Goal: Complete application form: Complete application form

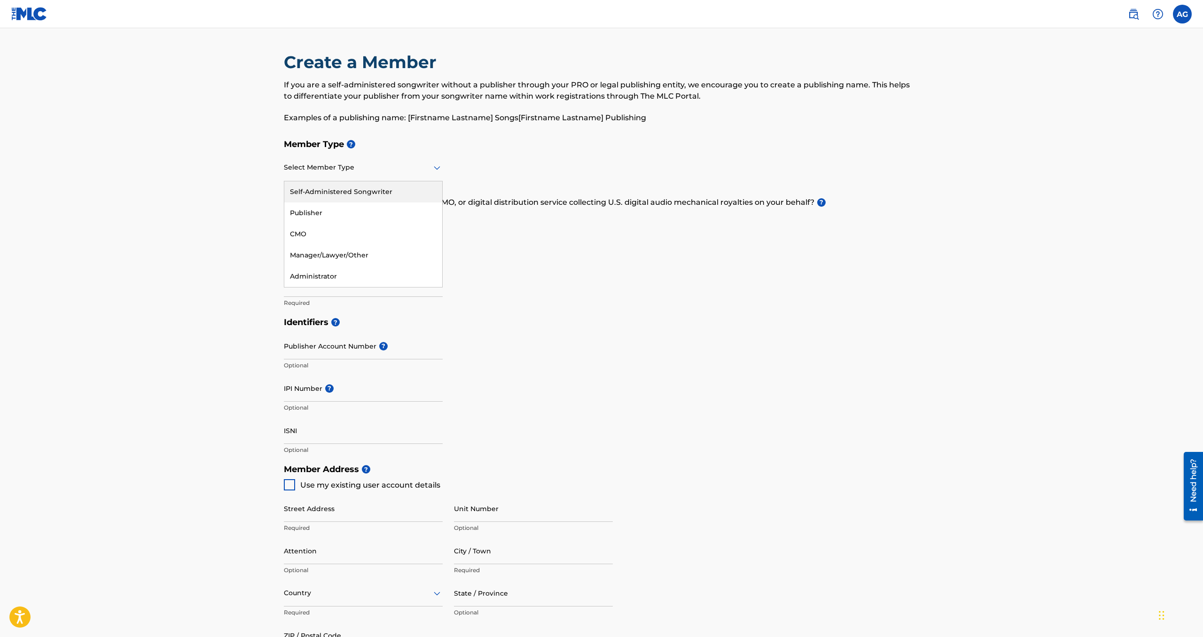
click at [355, 166] on div at bounding box center [363, 168] width 159 height 12
drag, startPoint x: 146, startPoint y: 105, endPoint x: 302, endPoint y: 83, distance: 157.7
click at [146, 105] on main "Create a Member If you are a self-administered songwriter without a publisher t…" at bounding box center [601, 450] width 1203 height 844
click at [1185, 17] on label at bounding box center [1182, 14] width 19 height 19
click at [1183, 14] on input "AG [PERSON_NAME] [EMAIL_ADDRESS][DOMAIN_NAME] Notification Preferences Profile …" at bounding box center [1183, 14] width 0 height 0
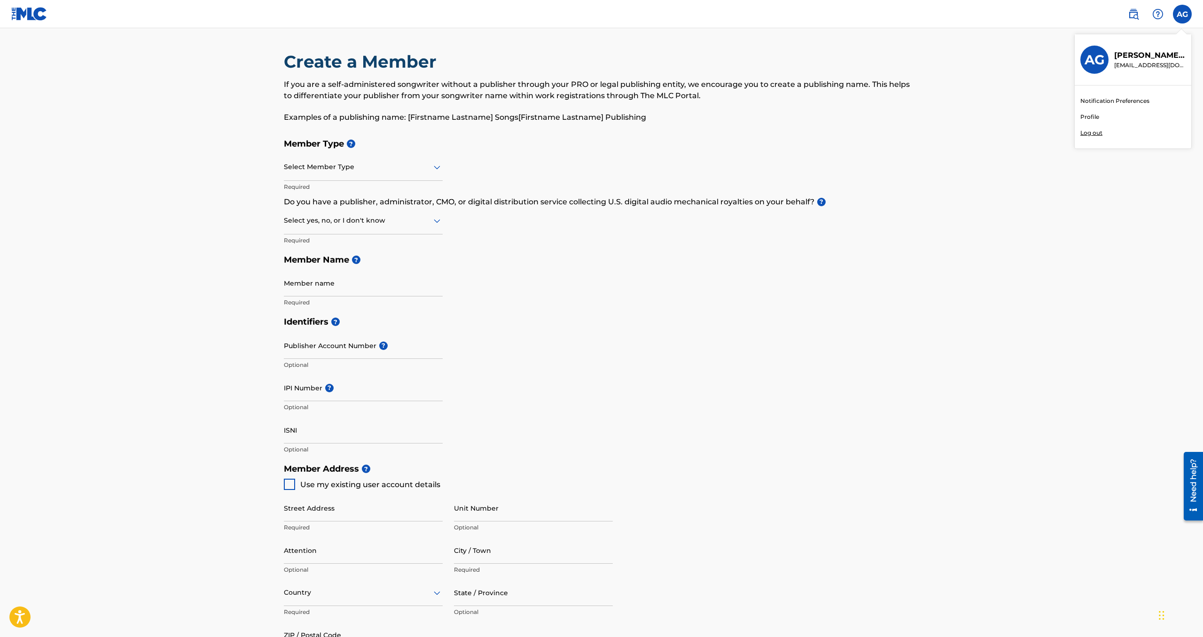
click at [951, 110] on main "Create a Member If you are a self-administered songwriter without a publisher t…" at bounding box center [601, 450] width 1203 height 844
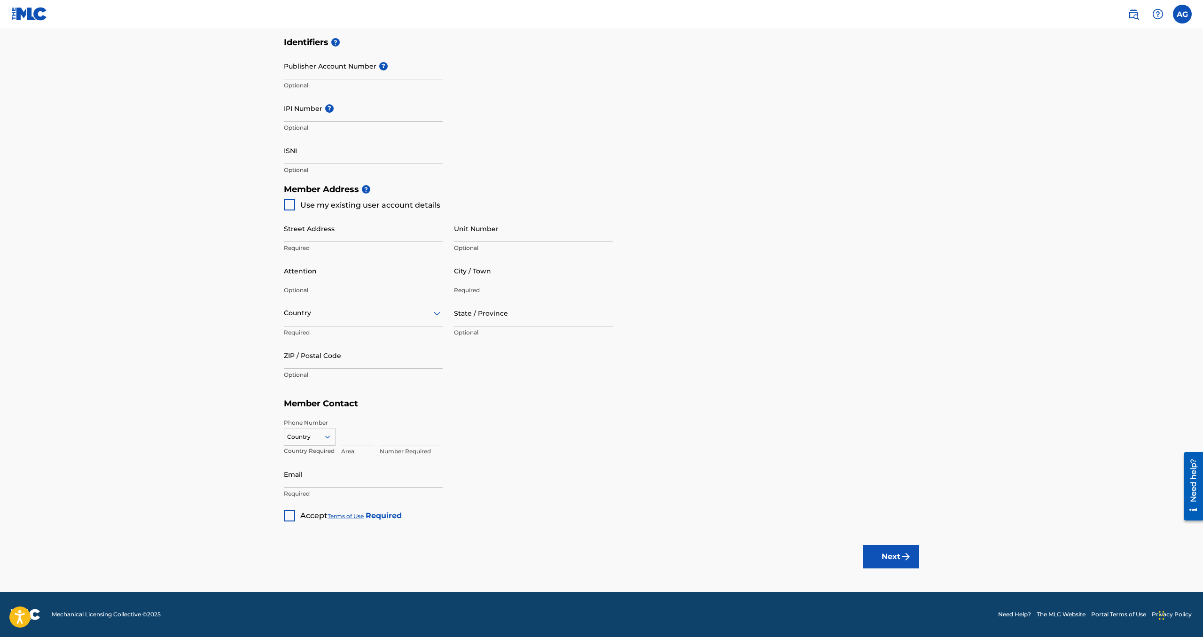
click at [288, 517] on div at bounding box center [289, 516] width 11 height 11
click at [896, 566] on button "Next" at bounding box center [891, 557] width 56 height 24
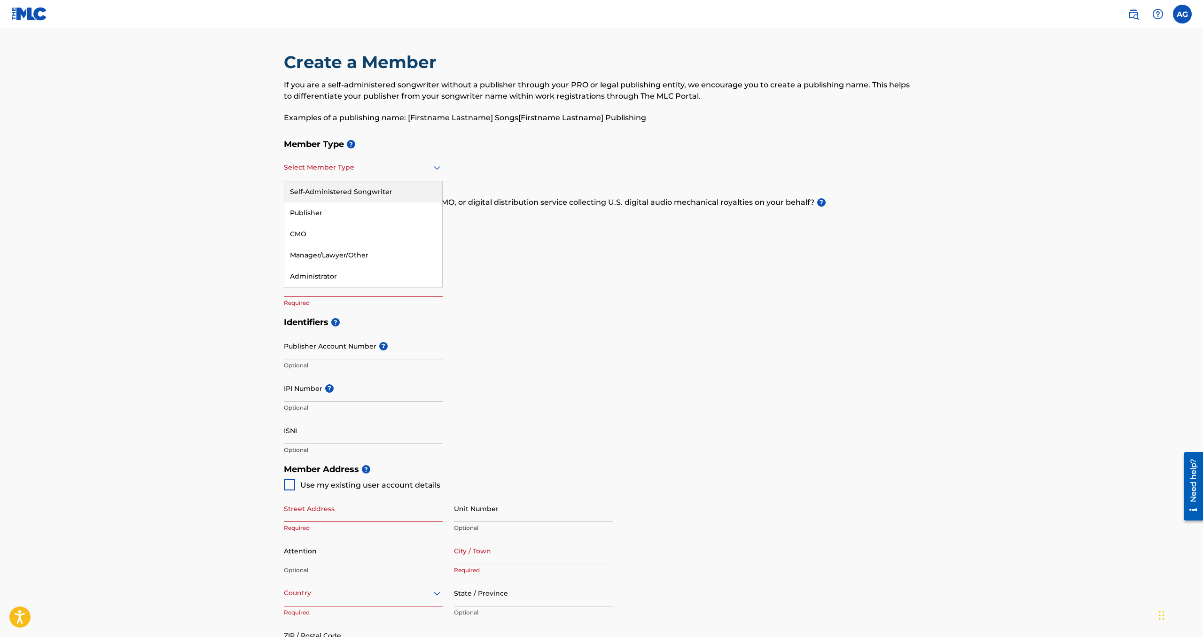
click at [332, 175] on div "Select Member Type" at bounding box center [363, 168] width 159 height 27
click at [554, 246] on div "Member Type ? Publisher, 2 of 5. 5 results available. Use Up and Down to choose…" at bounding box center [602, 223] width 636 height 178
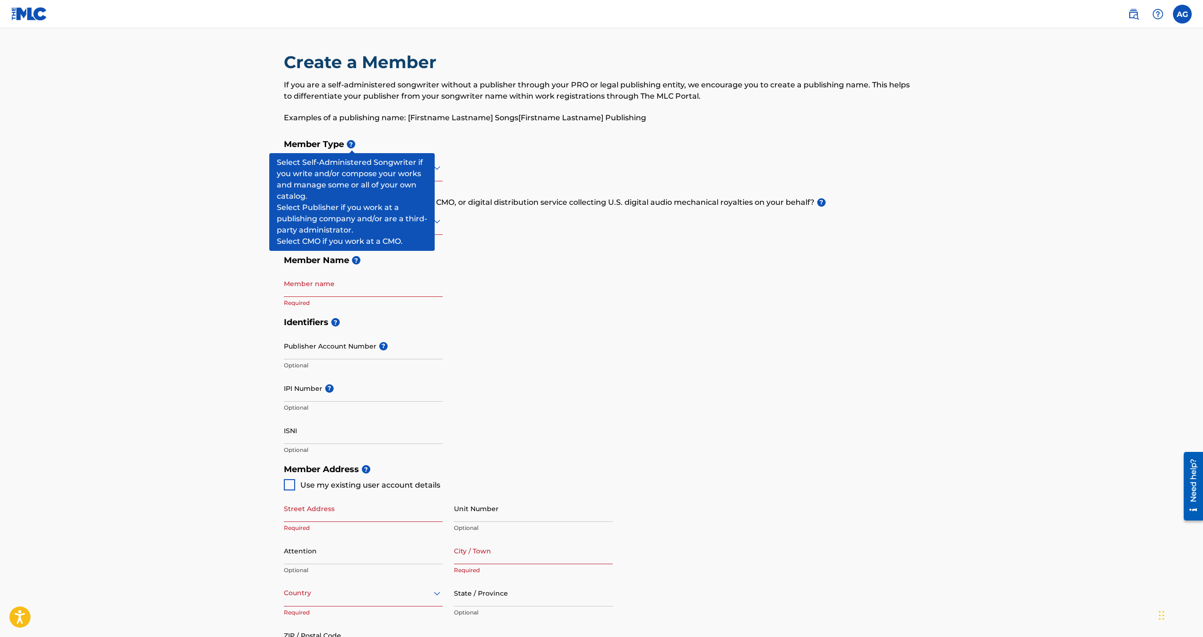
click at [350, 144] on span "?" at bounding box center [351, 144] width 8 height 8
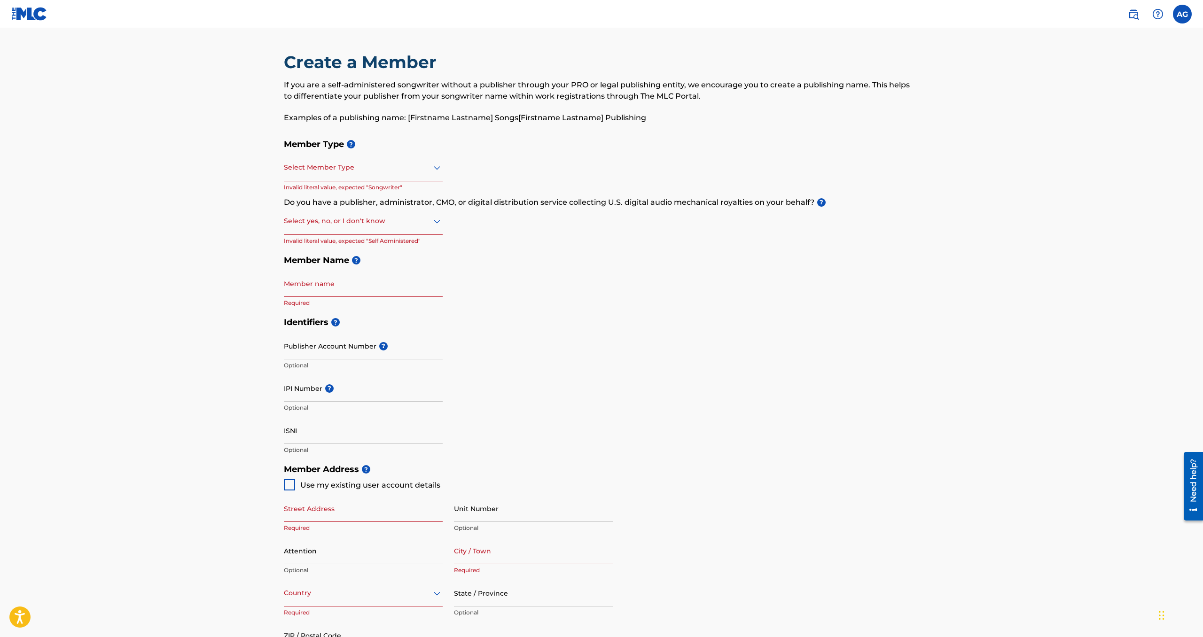
click at [374, 143] on h5 "Member Type ?" at bounding box center [602, 144] width 636 height 20
click at [350, 167] on div at bounding box center [363, 168] width 159 height 12
click at [350, 193] on div "Self-Administered Songwriter" at bounding box center [363, 191] width 158 height 21
click at [335, 225] on div at bounding box center [363, 221] width 159 height 12
click at [337, 245] on div "Yes" at bounding box center [363, 245] width 158 height 21
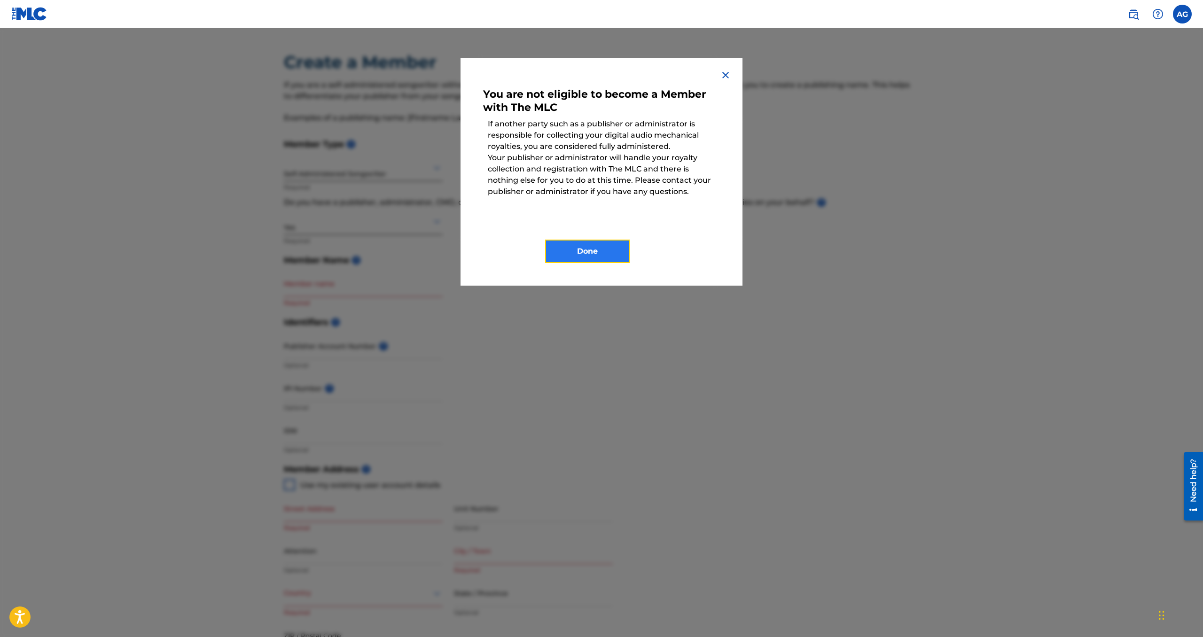
click at [591, 257] on button "Done" at bounding box center [587, 252] width 85 height 24
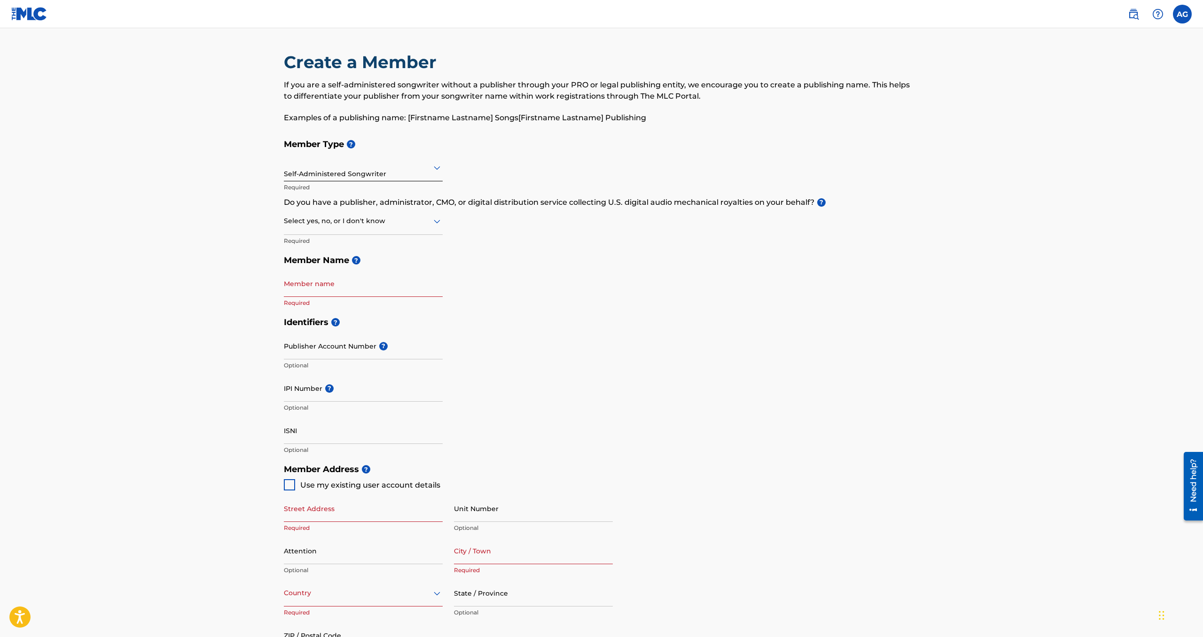
click at [331, 224] on div at bounding box center [363, 221] width 159 height 12
click at [330, 263] on div "No" at bounding box center [363, 266] width 158 height 21
click at [331, 286] on input "Member name" at bounding box center [363, 283] width 159 height 27
type input "Los Amigos De Su Corazon"
click at [332, 347] on input "Publisher Account Number ?" at bounding box center [363, 346] width 159 height 27
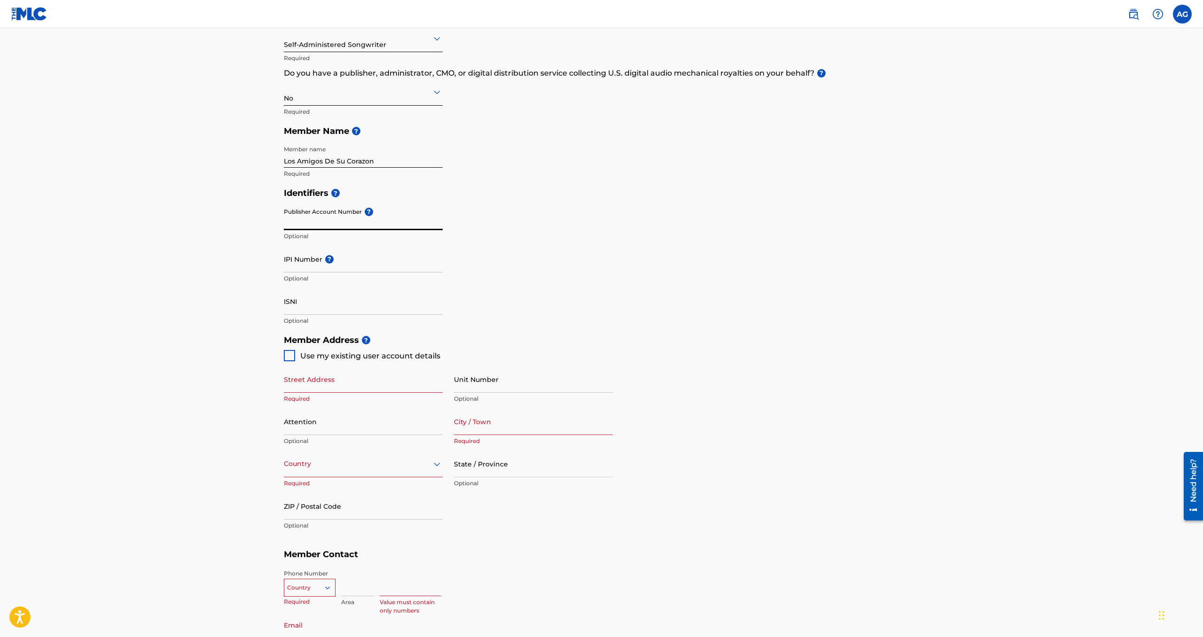
scroll to position [131, 0]
click at [288, 352] on div at bounding box center [289, 353] width 11 height 11
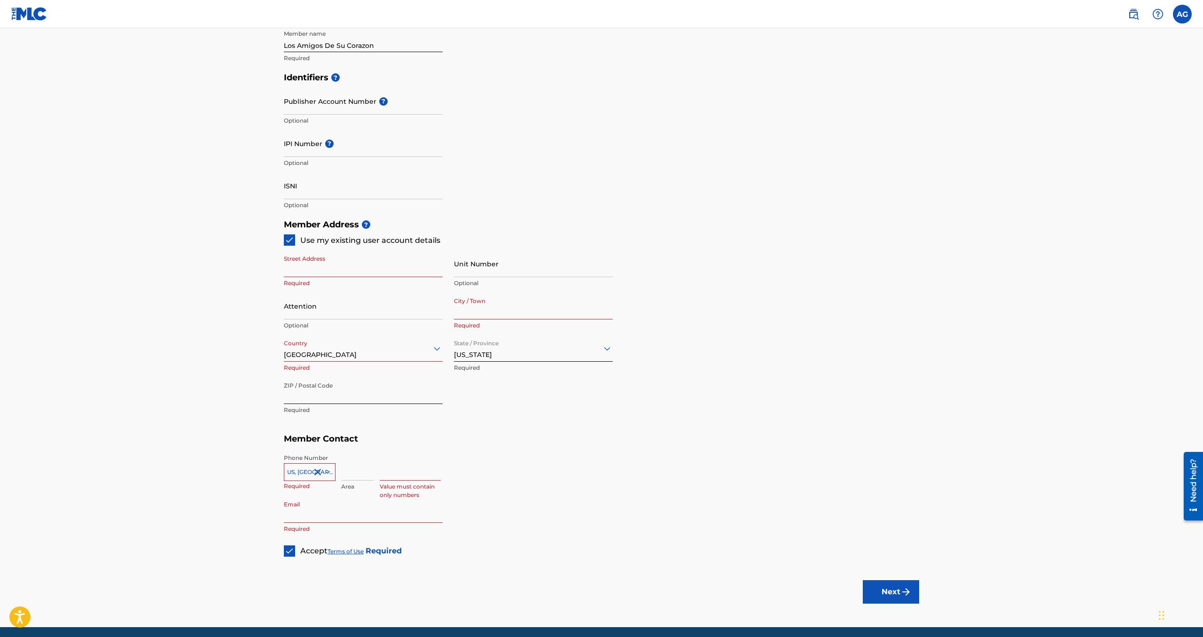
scroll to position [280, 0]
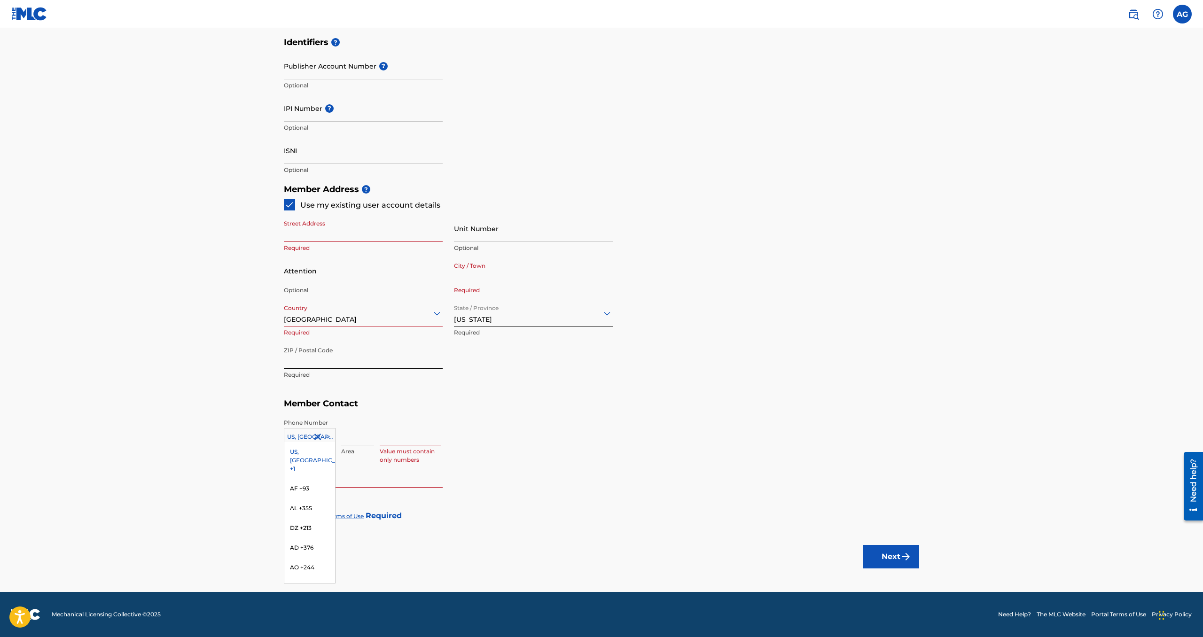
click at [305, 439] on div at bounding box center [309, 437] width 51 height 10
click at [554, 430] on div "Value must contain only numbers" at bounding box center [650, 440] width 540 height 42
click at [305, 437] on div at bounding box center [309, 437] width 51 height 10
click at [564, 471] on div "Member Type ? Self-Administered Songwriter Required Do you have a publisher, ad…" at bounding box center [602, 188] width 636 height 668
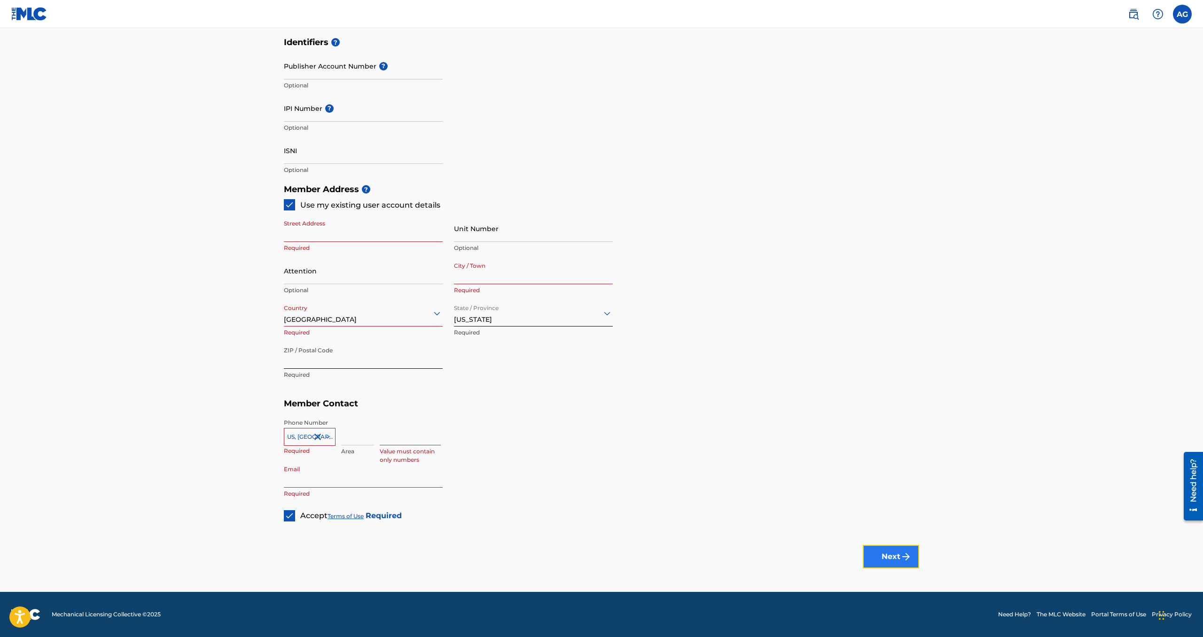
click at [889, 562] on button "Next" at bounding box center [891, 557] width 56 height 24
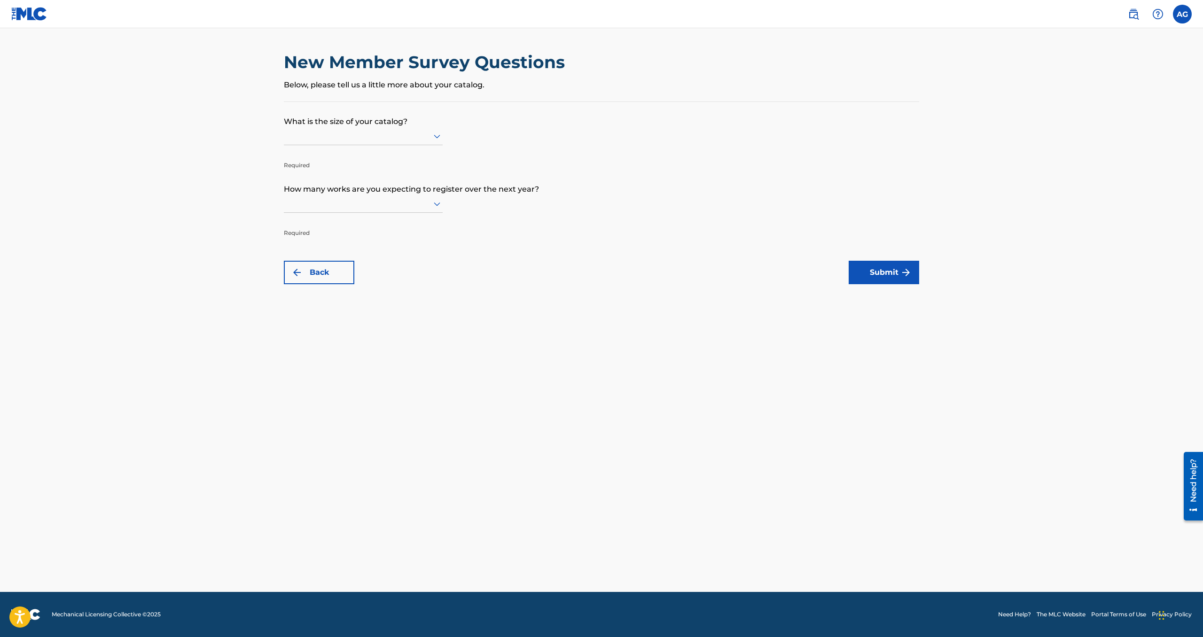
click at [397, 94] on div "New Member Survey Questions Below, please tell us a little more about your cata…" at bounding box center [602, 77] width 636 height 50
click at [338, 132] on div at bounding box center [363, 136] width 159 height 12
click at [341, 157] on div "Up to 100" at bounding box center [363, 155] width 158 height 21
click at [340, 139] on div at bounding box center [363, 139] width 159 height 12
click at [369, 133] on div at bounding box center [363, 139] width 159 height 12
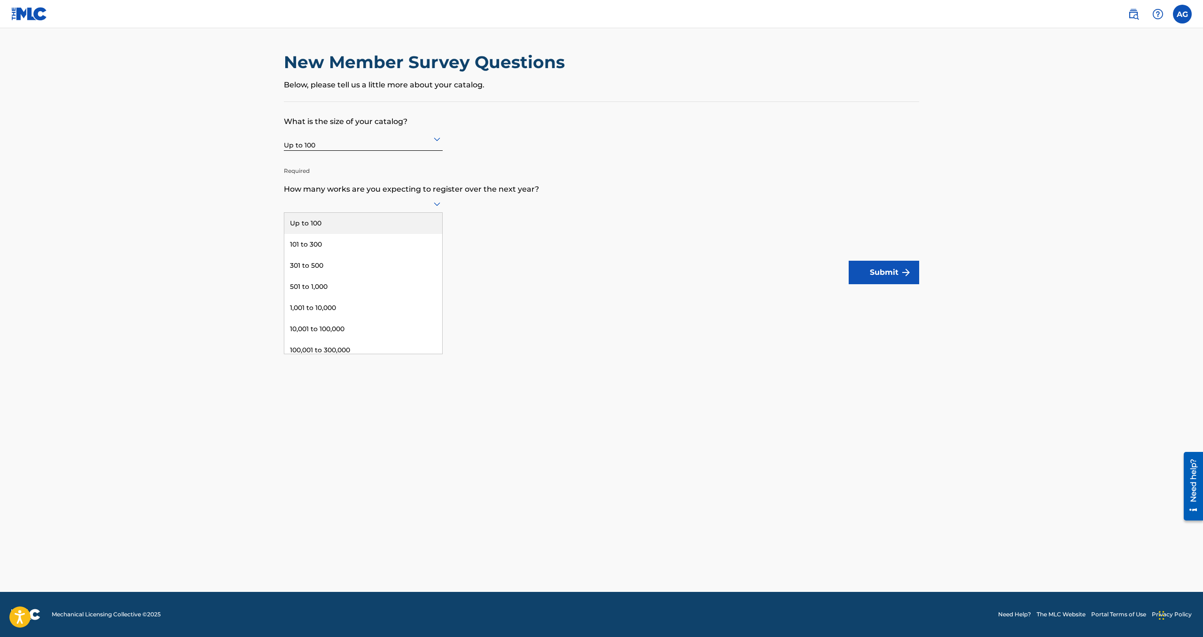
click at [339, 207] on div at bounding box center [363, 204] width 159 height 12
click at [342, 223] on div "Up to 100" at bounding box center [363, 223] width 158 height 21
click at [880, 276] on button "Submit" at bounding box center [884, 273] width 71 height 24
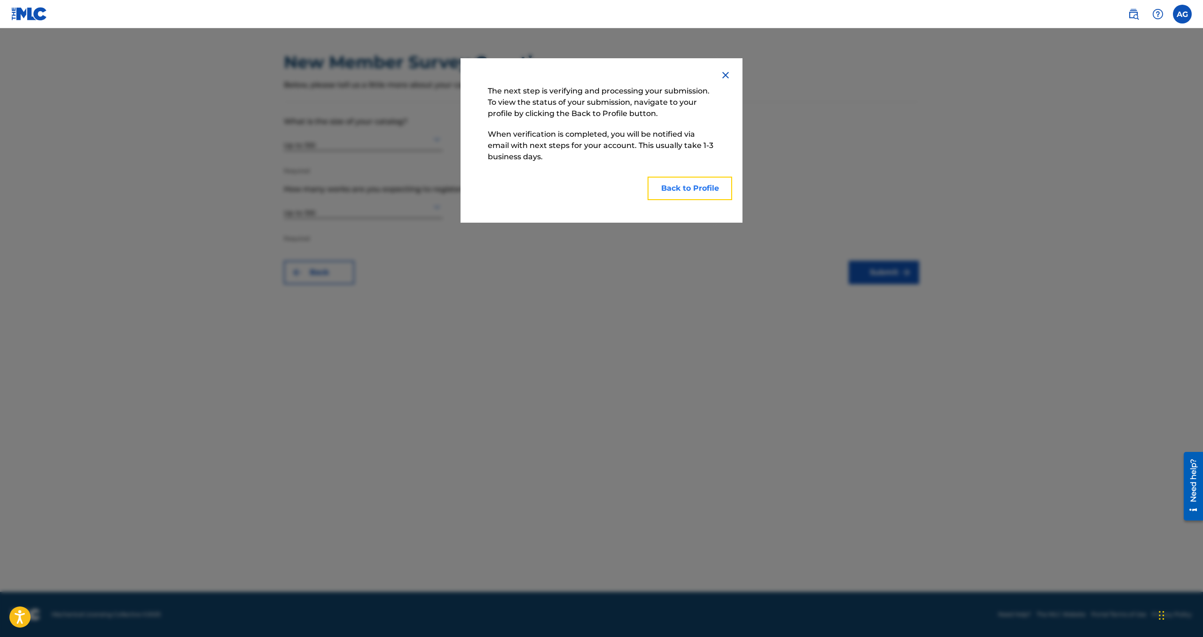
click at [696, 190] on button "Back to Profile" at bounding box center [690, 189] width 85 height 24
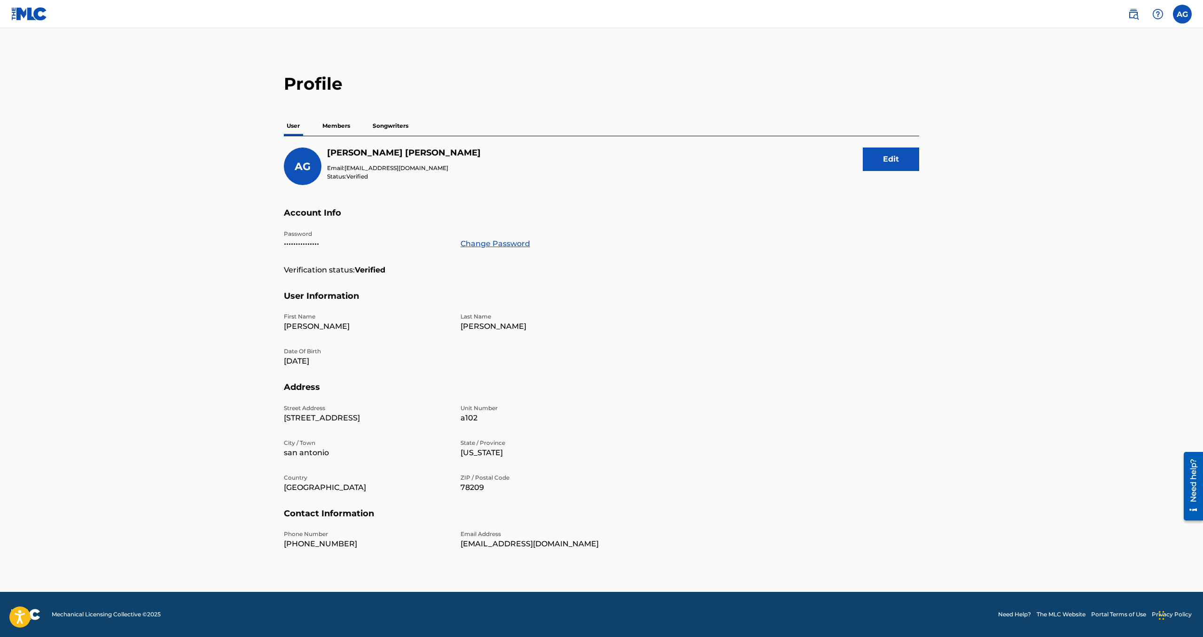
click at [338, 133] on p "Members" at bounding box center [336, 126] width 33 height 20
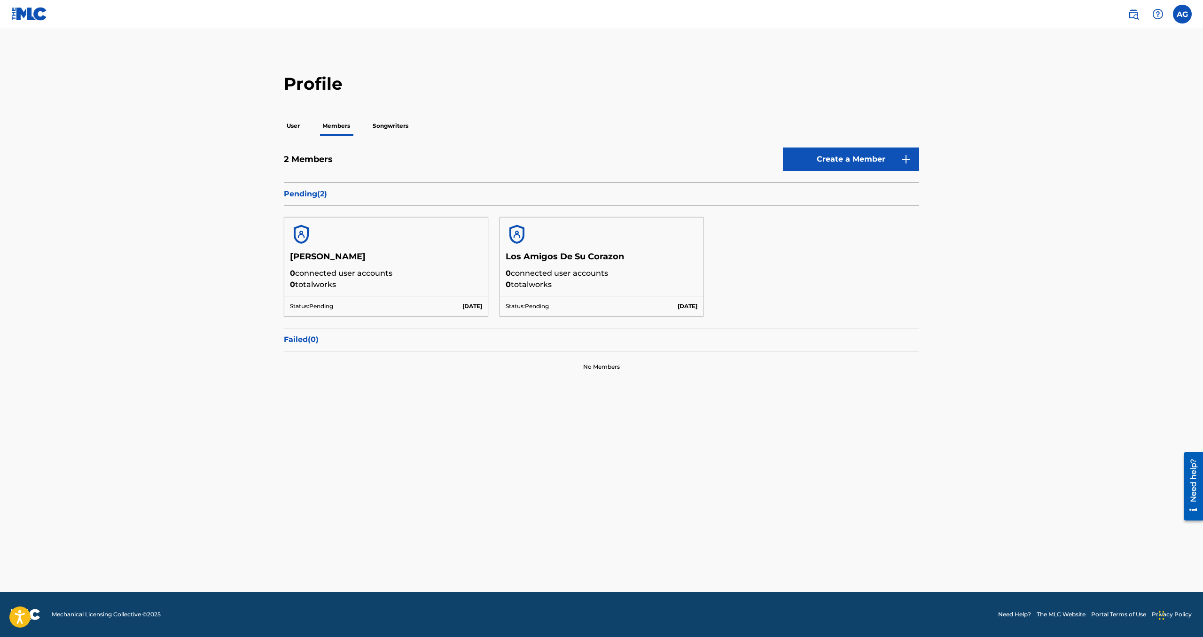
click at [622, 278] on p "0 connected user accounts" at bounding box center [602, 273] width 192 height 11
click at [568, 263] on h5 "Los Amigos De Su Corazon" at bounding box center [602, 260] width 192 height 16
click at [424, 267] on h5 "[PERSON_NAME]" at bounding box center [386, 260] width 192 height 16
click at [547, 276] on p "0 connected user accounts" at bounding box center [602, 273] width 192 height 11
click at [396, 128] on p "Songwriters" at bounding box center [390, 126] width 41 height 20
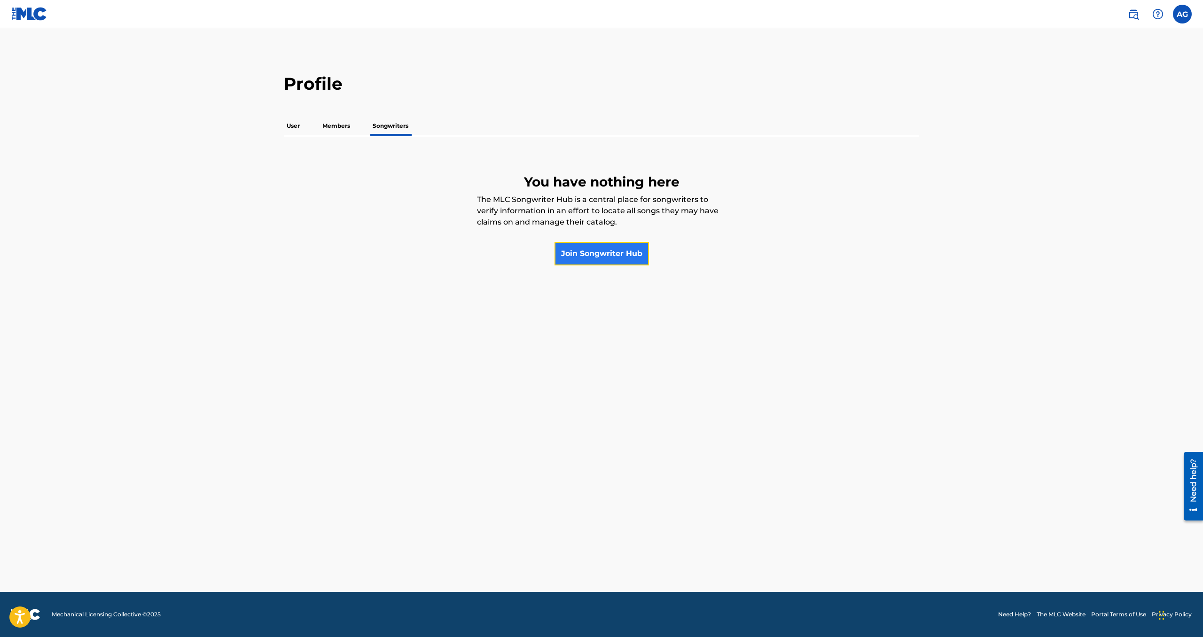
click at [600, 252] on link "Join Songwriter Hub" at bounding box center [602, 254] width 94 height 24
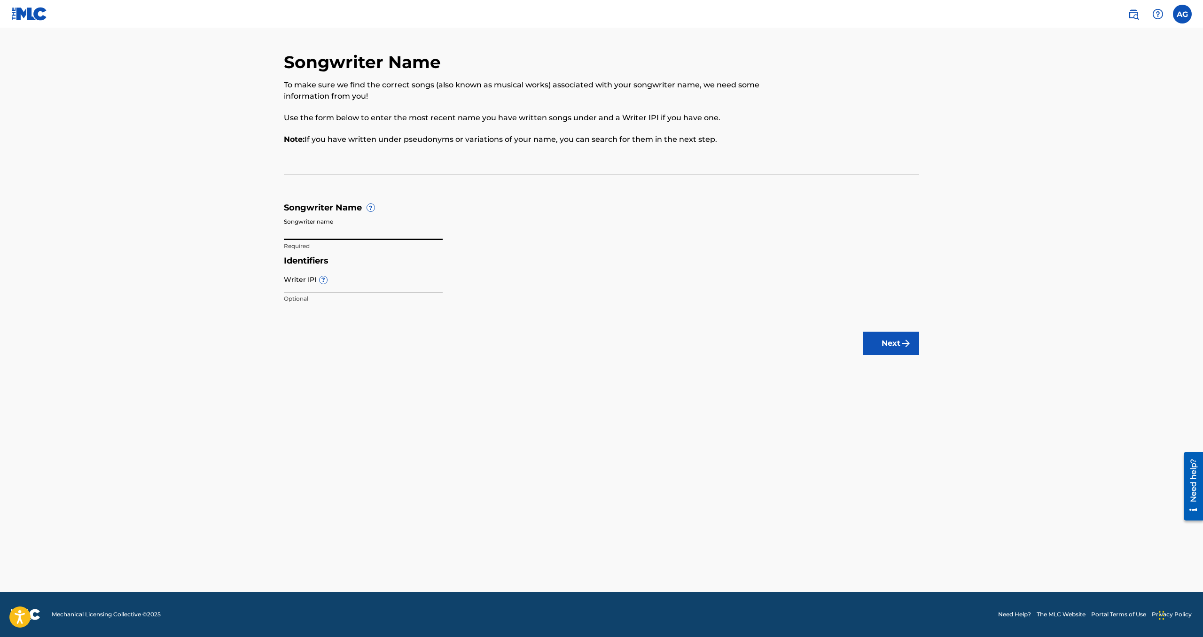
click at [361, 232] on input "Songwriter name" at bounding box center [363, 226] width 159 height 27
type input "z"
click at [1184, 18] on label at bounding box center [1182, 14] width 19 height 19
click at [1183, 14] on input "AG [PERSON_NAME] [EMAIL_ADDRESS][DOMAIN_NAME] Notification Preferences Profile …" at bounding box center [1183, 14] width 0 height 0
click at [1088, 118] on link "Profile" at bounding box center [1090, 117] width 19 height 8
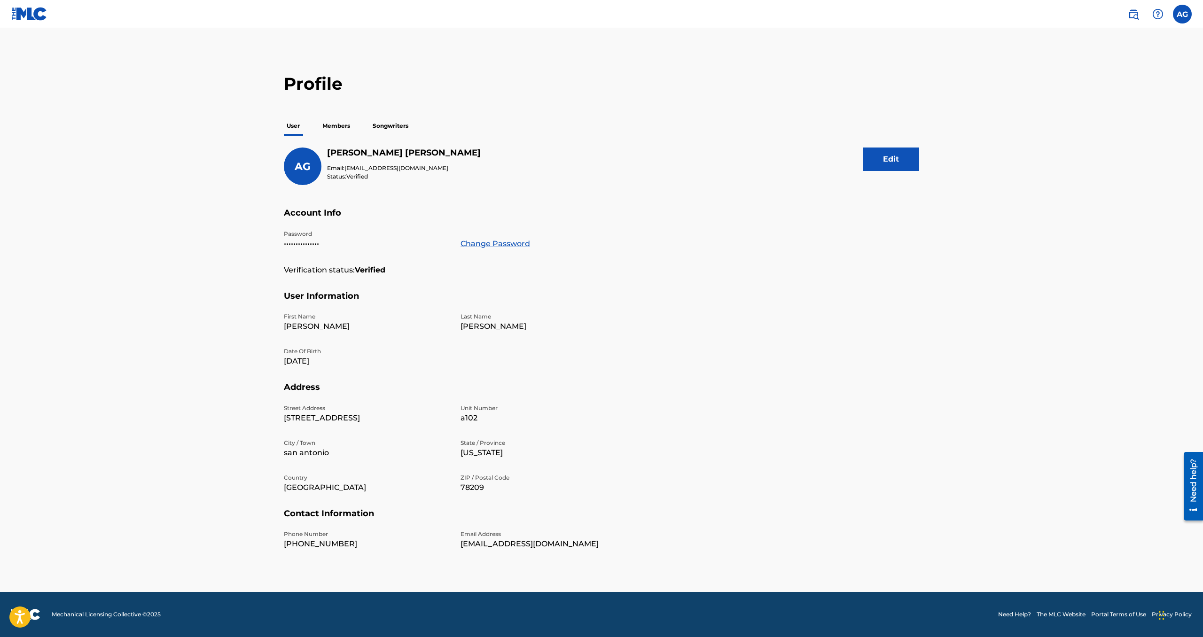
click at [335, 131] on p "Members" at bounding box center [336, 126] width 33 height 20
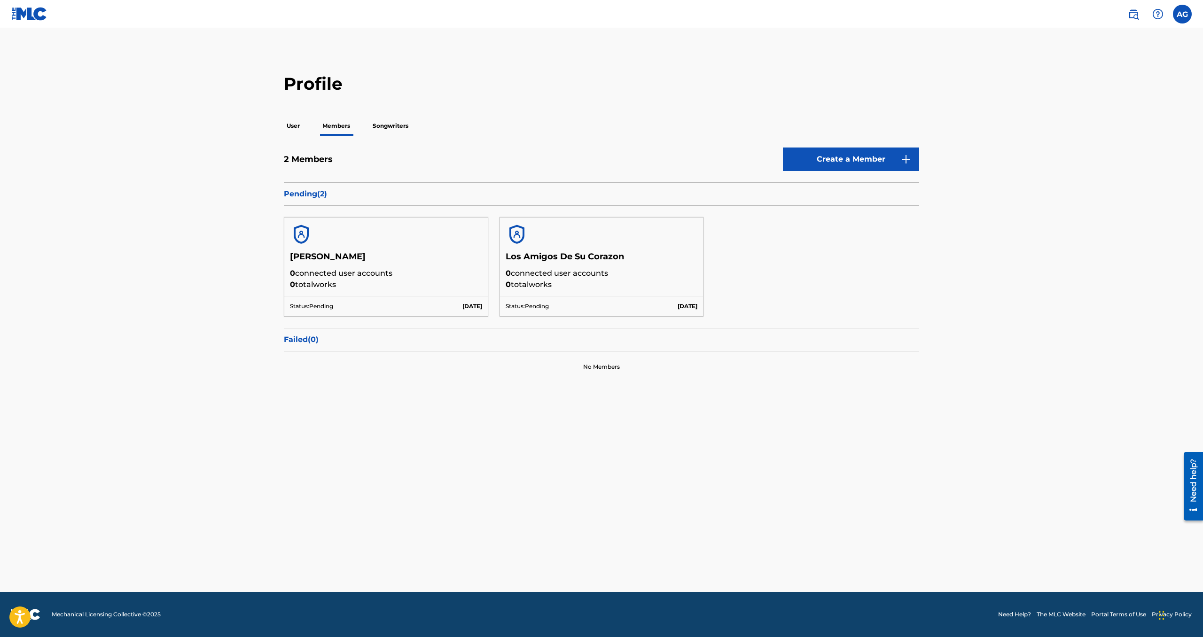
drag, startPoint x: 610, startPoint y: 284, endPoint x: 595, endPoint y: 279, distance: 15.8
click at [610, 283] on p "0 total works" at bounding box center [602, 284] width 192 height 11
click at [312, 199] on p "Pending ( 2 )" at bounding box center [602, 194] width 636 height 11
click at [312, 195] on p "Pending ( 2 )" at bounding box center [602, 194] width 636 height 11
click at [316, 157] on h5 "2 Members" at bounding box center [308, 159] width 49 height 11
